Goal: Find contact information: Find contact information

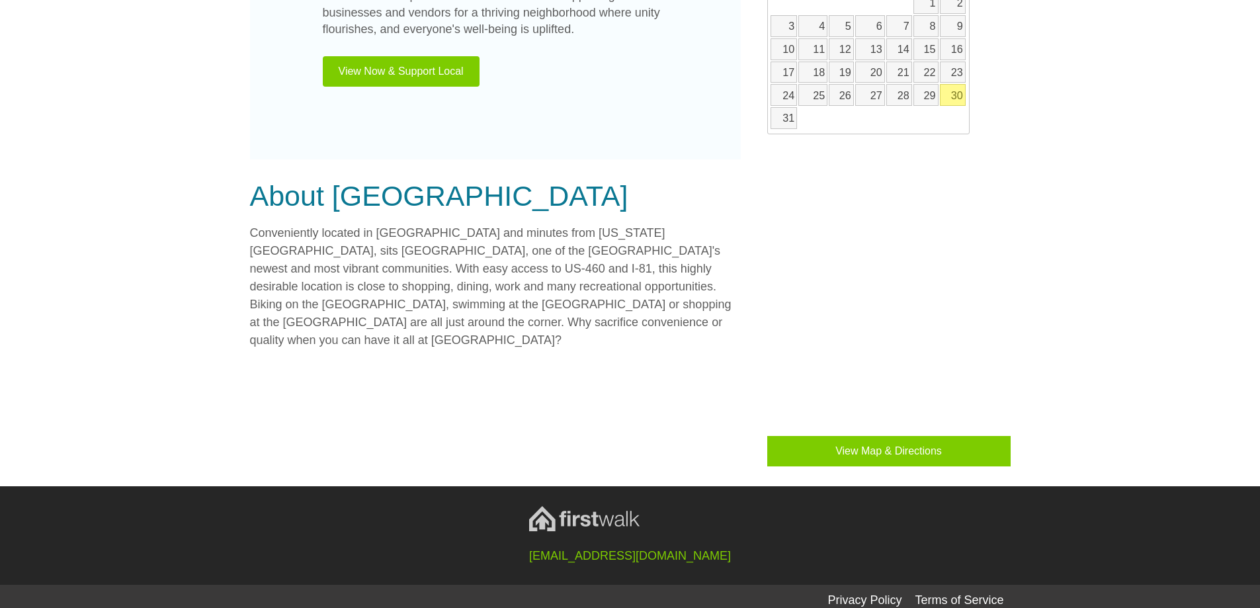
scroll to position [889, 0]
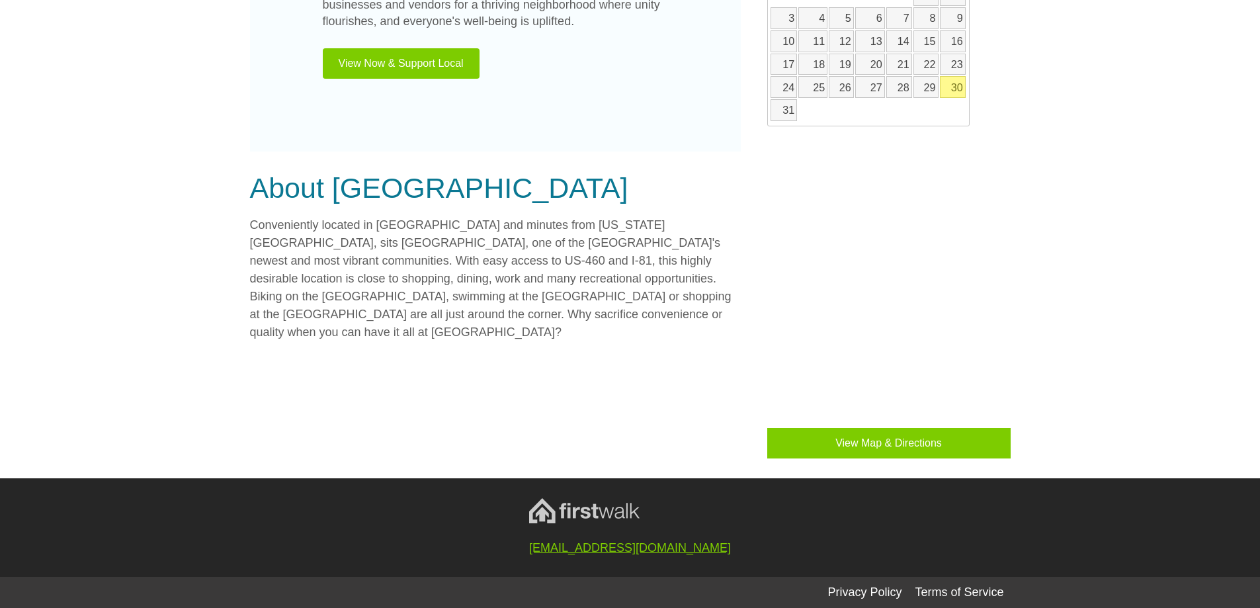
click at [617, 547] on link "[EMAIL_ADDRESS][DOMAIN_NAME]" at bounding box center [630, 547] width 202 height 13
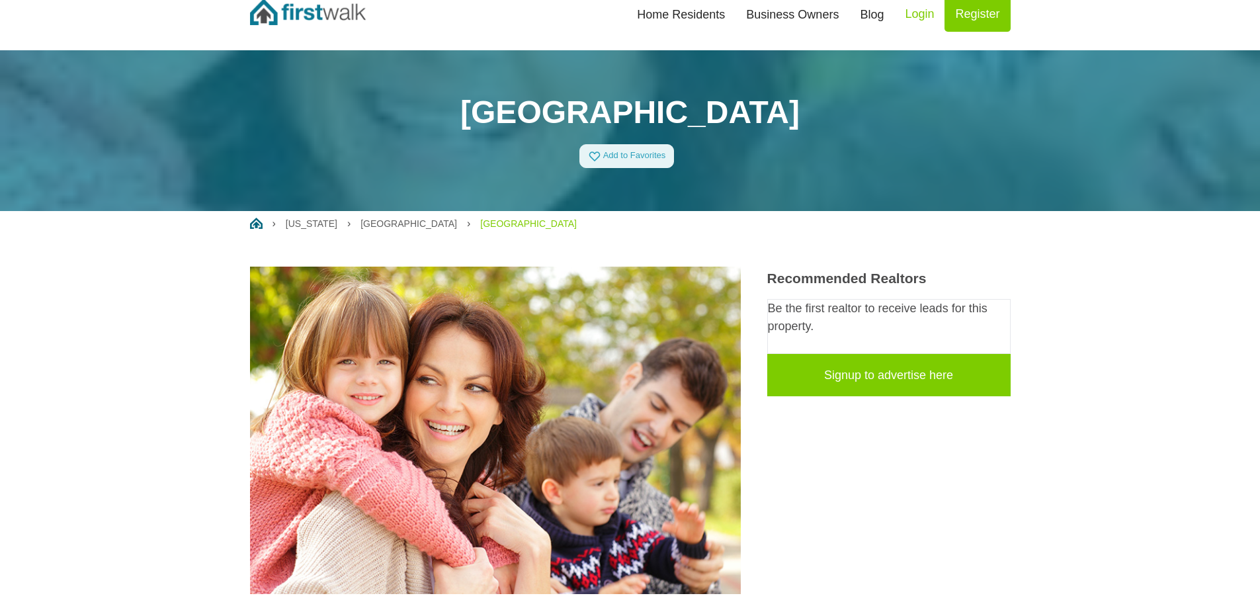
scroll to position [0, 0]
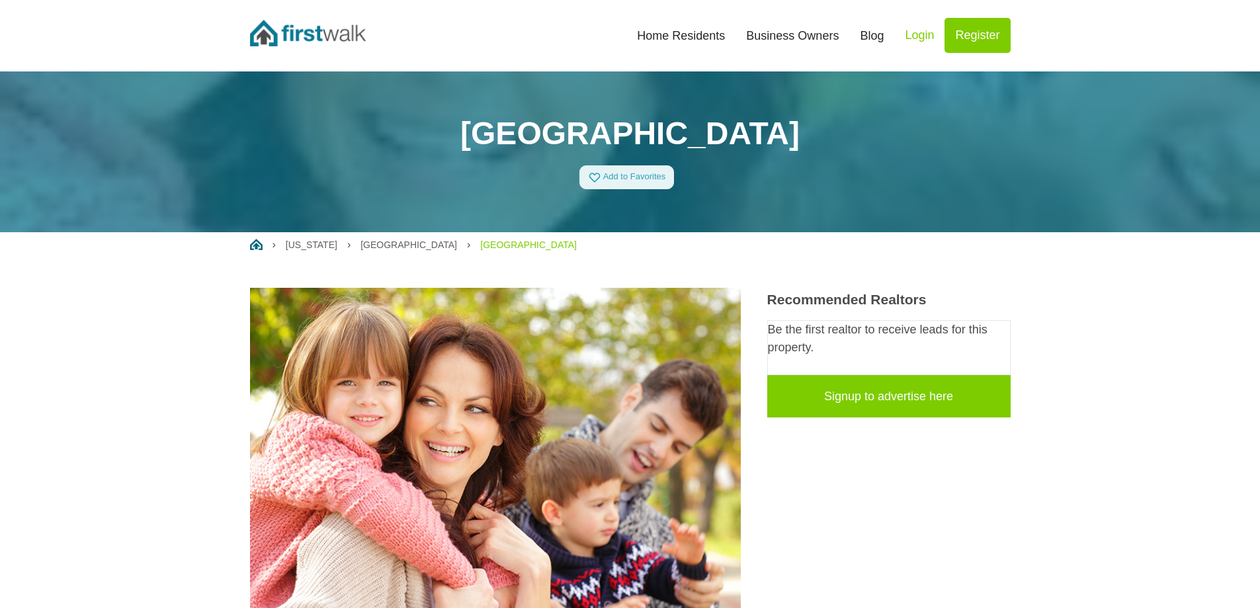
click at [913, 34] on link "Login" at bounding box center [919, 35] width 50 height 35
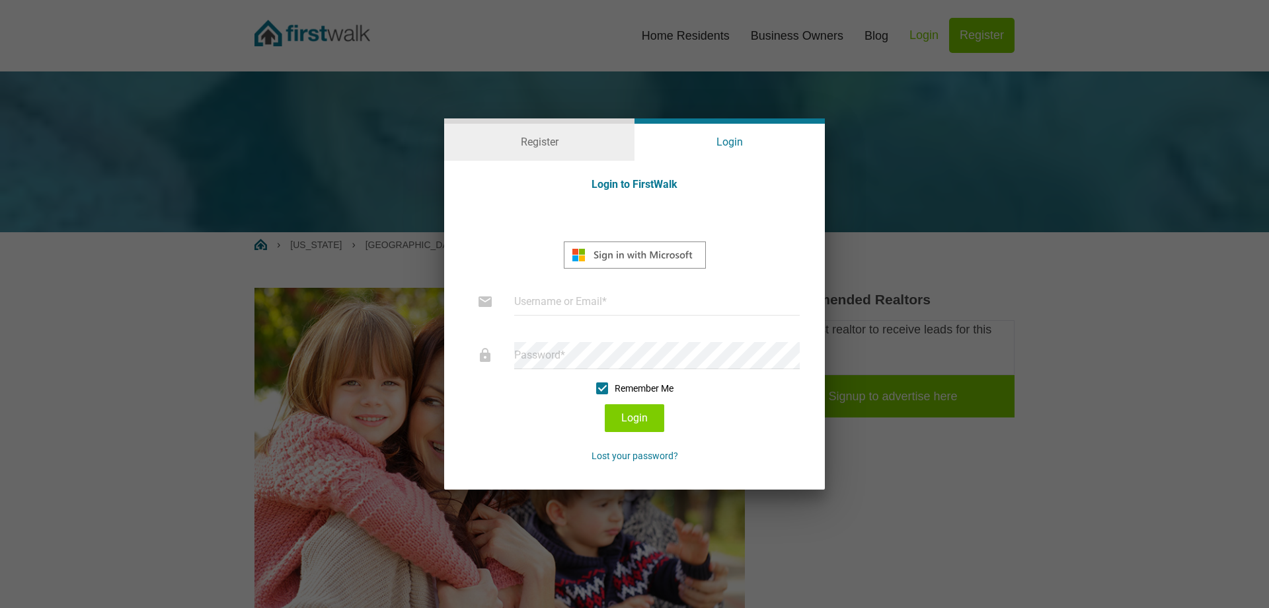
click at [928, 70] on div at bounding box center [634, 304] width 1269 height 608
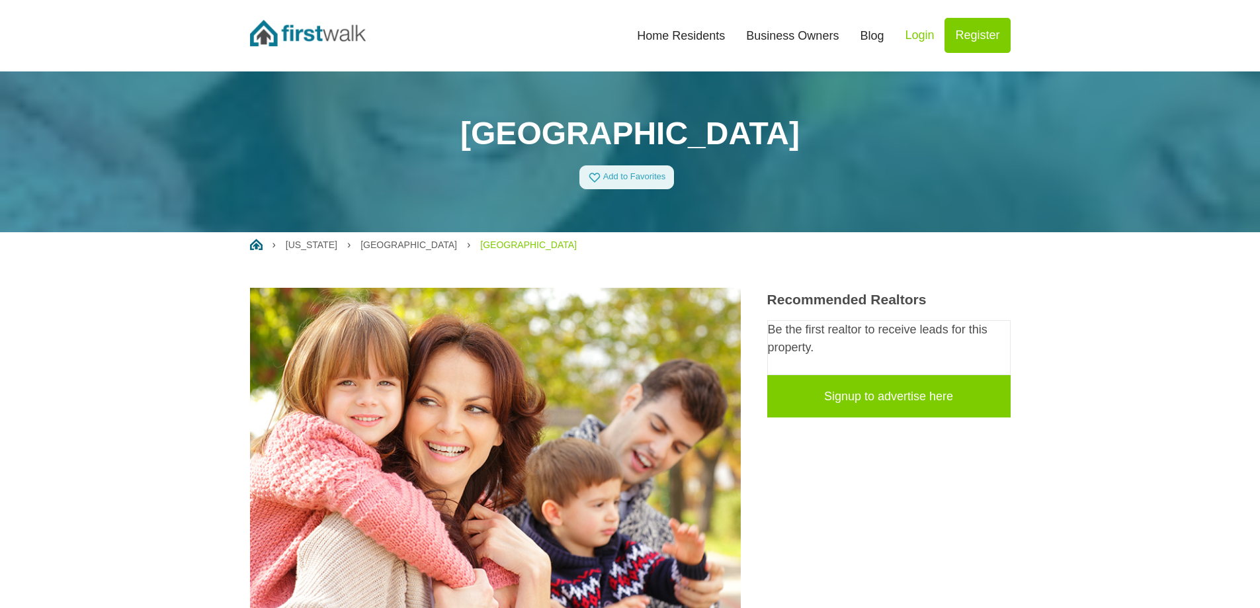
click at [869, 38] on link "Blog" at bounding box center [871, 35] width 45 height 29
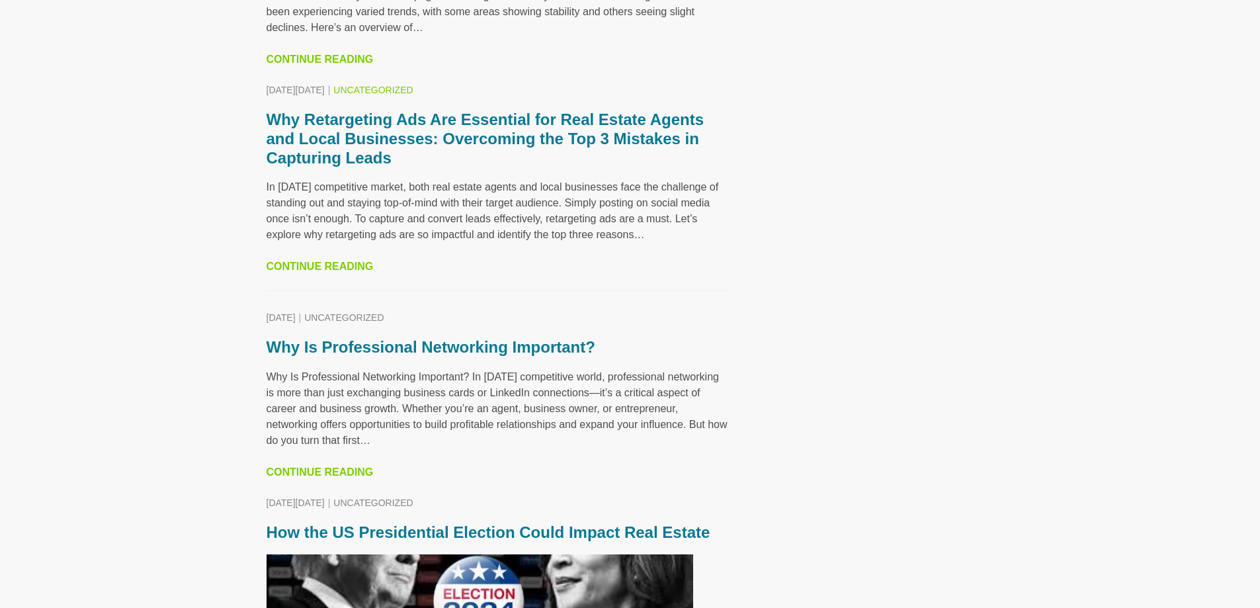
scroll to position [992, 0]
